Goal: Find specific page/section: Locate a particular part of the current website

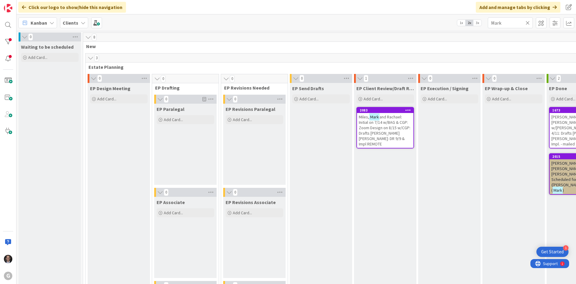
click at [529, 21] on icon at bounding box center [528, 22] width 4 height 5
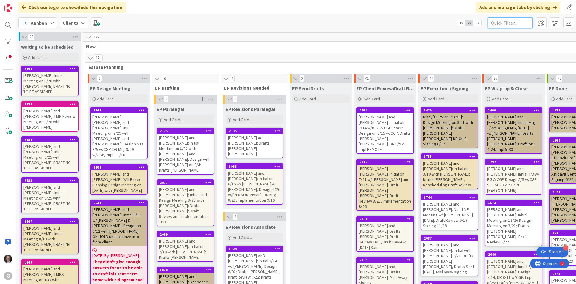
click at [505, 22] on input "text" at bounding box center [510, 22] width 45 height 11
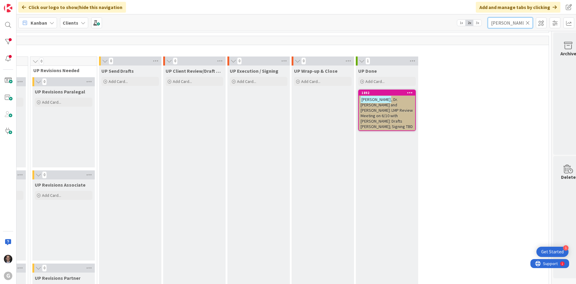
scroll to position [858, 205]
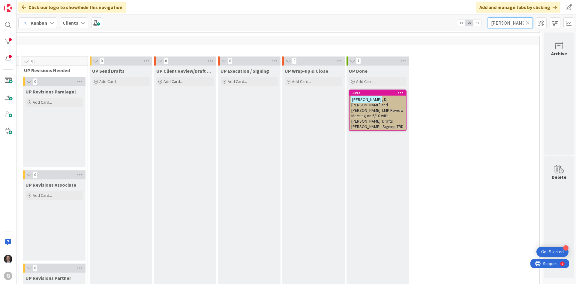
type input "[PERSON_NAME]"
click at [381, 108] on span ", Dr. [PERSON_NAME] and [PERSON_NAME]: LMP Review Meeting on 6/10 with [PERSON_…" at bounding box center [377, 113] width 52 height 32
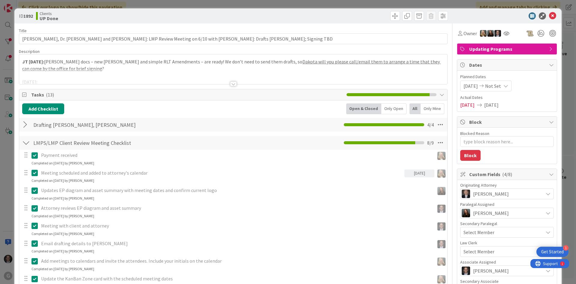
type textarea "x"
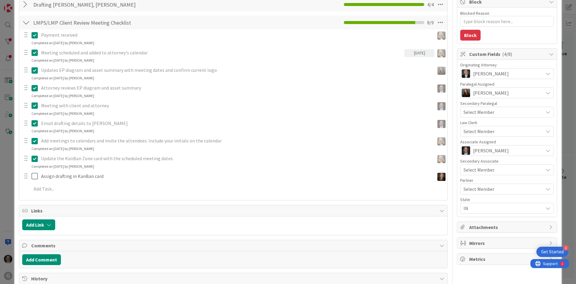
scroll to position [90, 0]
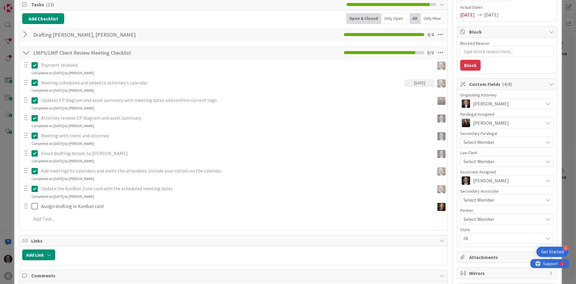
click at [26, 34] on div at bounding box center [26, 34] width 8 height 11
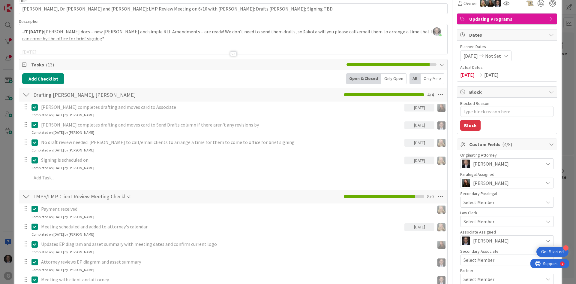
scroll to position [0, 0]
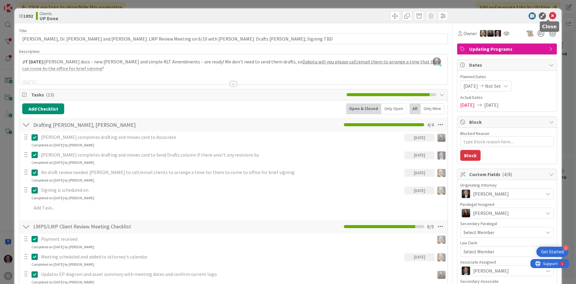
click at [549, 14] on icon at bounding box center [552, 15] width 7 height 7
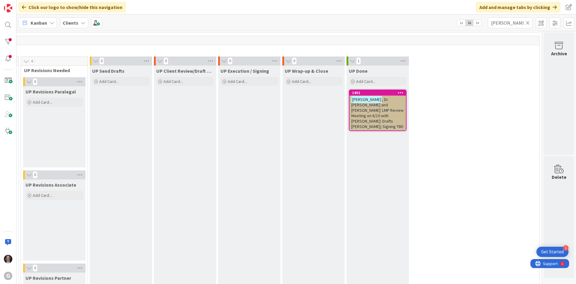
click at [527, 24] on icon at bounding box center [528, 22] width 4 height 5
click at [521, 24] on input "text" at bounding box center [510, 22] width 45 height 11
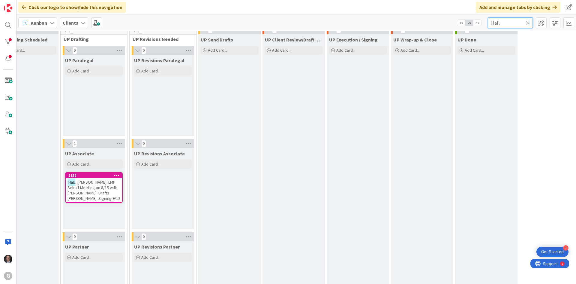
scroll to position [888, 92]
type input "Hall"
click at [94, 186] on span ", [PERSON_NAME]: LMP Select Meeting on 8/15 with [PERSON_NAME]: Drafts [PERSON_…" at bounding box center [94, 191] width 53 height 22
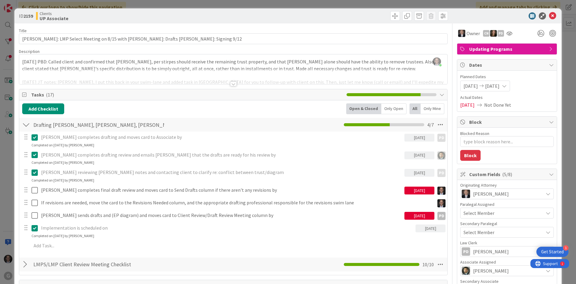
click at [232, 82] on div at bounding box center [233, 83] width 7 height 5
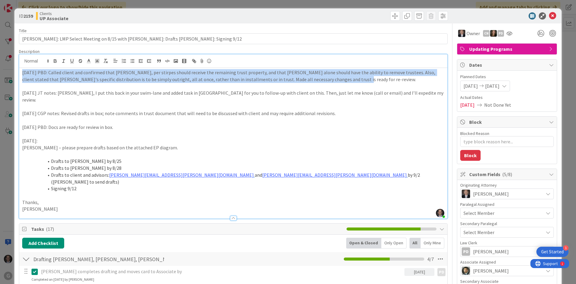
drag, startPoint x: 22, startPoint y: 71, endPoint x: 368, endPoint y: 79, distance: 346.4
click at [368, 79] on div "[DATE] PBD: Called client and confirmed that [PERSON_NAME], per stirpes should …" at bounding box center [233, 143] width 428 height 150
copy p "[DATE] PBD: Called client and confirmed that [PERSON_NAME], per stirpes should …"
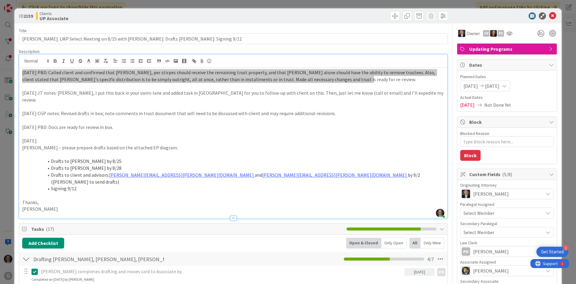
type textarea "x"
